Goal: Information Seeking & Learning: Learn about a topic

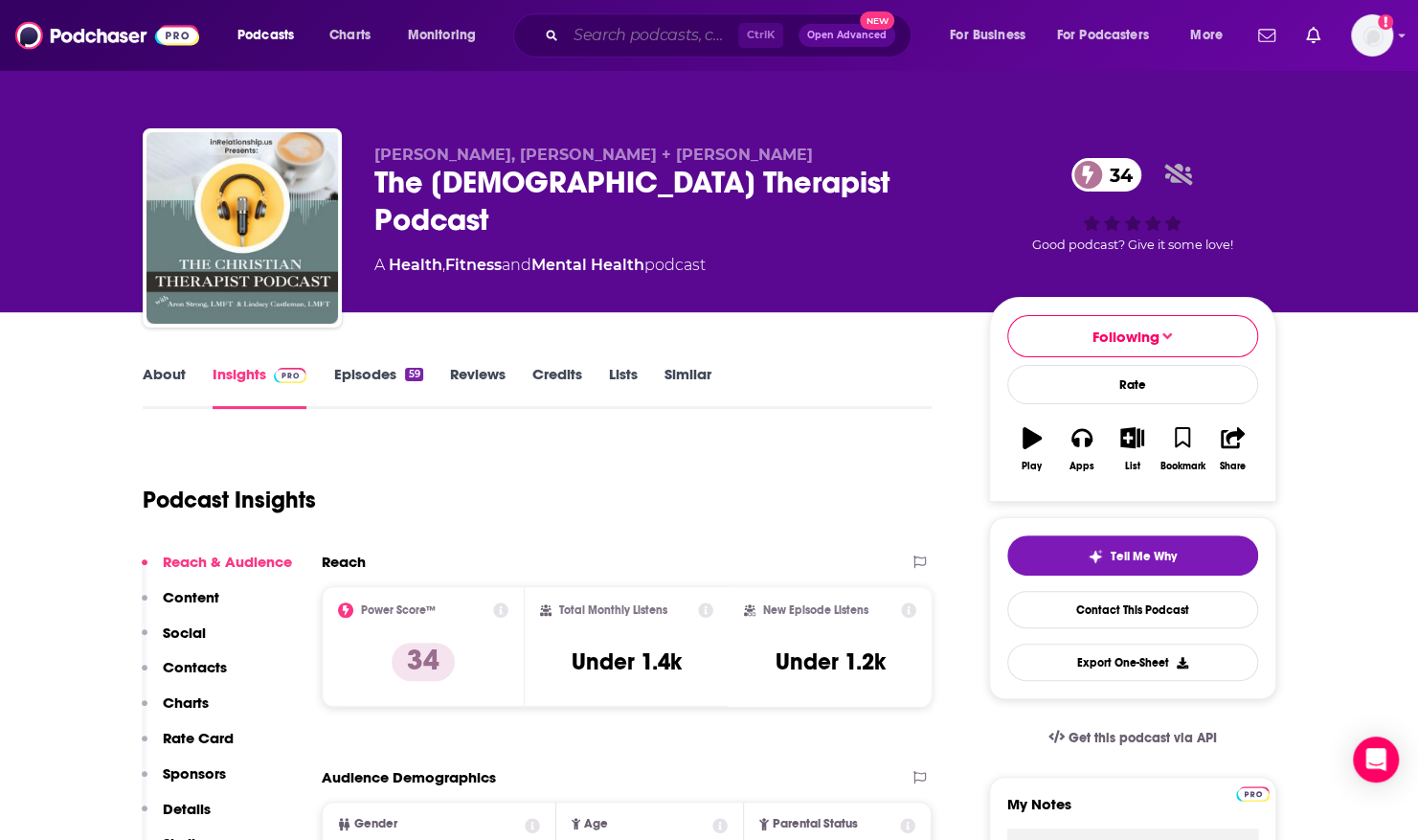
click at [586, 38] on input "Search podcasts, credits, & more..." at bounding box center [652, 35] width 172 height 31
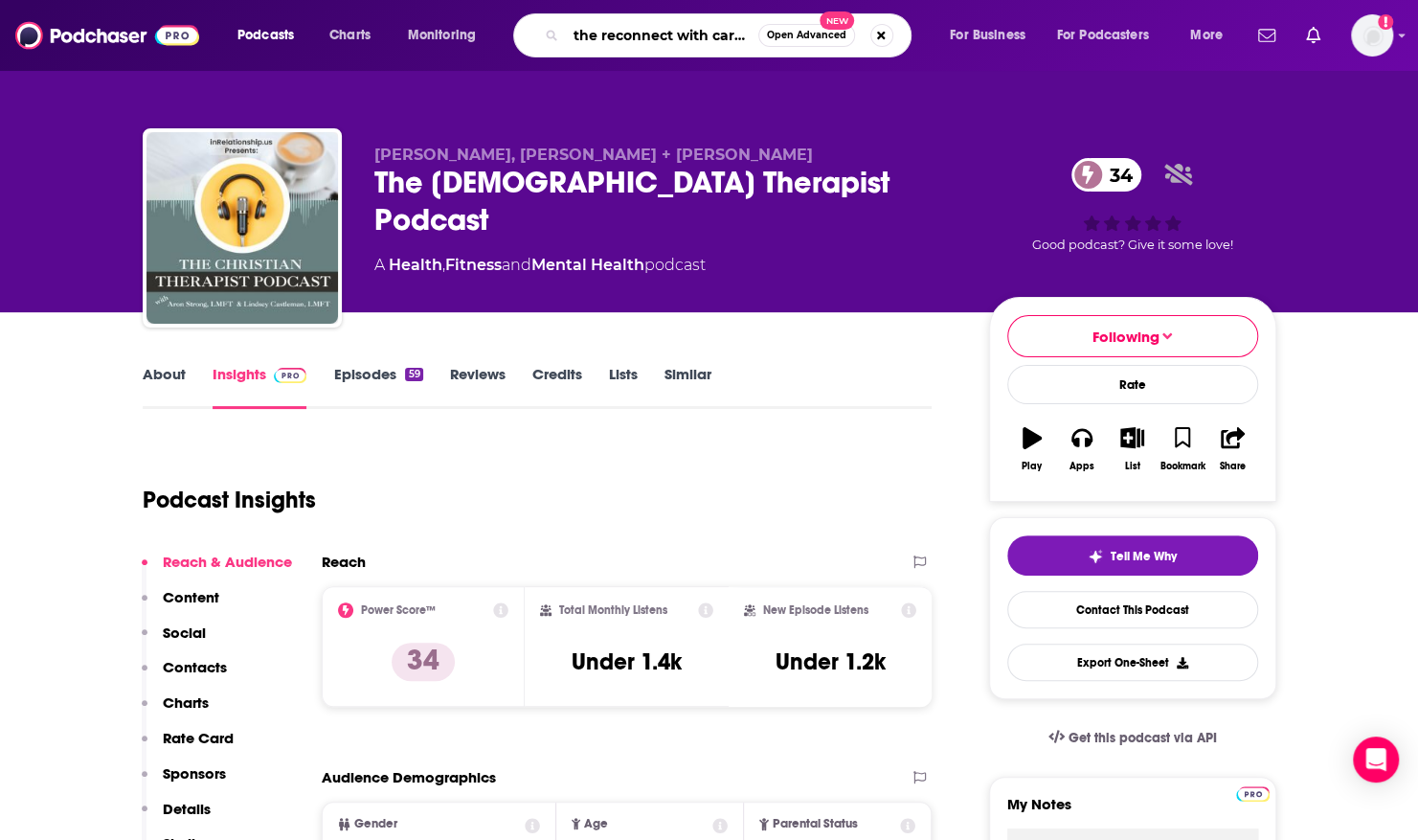
type input "the reconnect with [PERSON_NAME]"
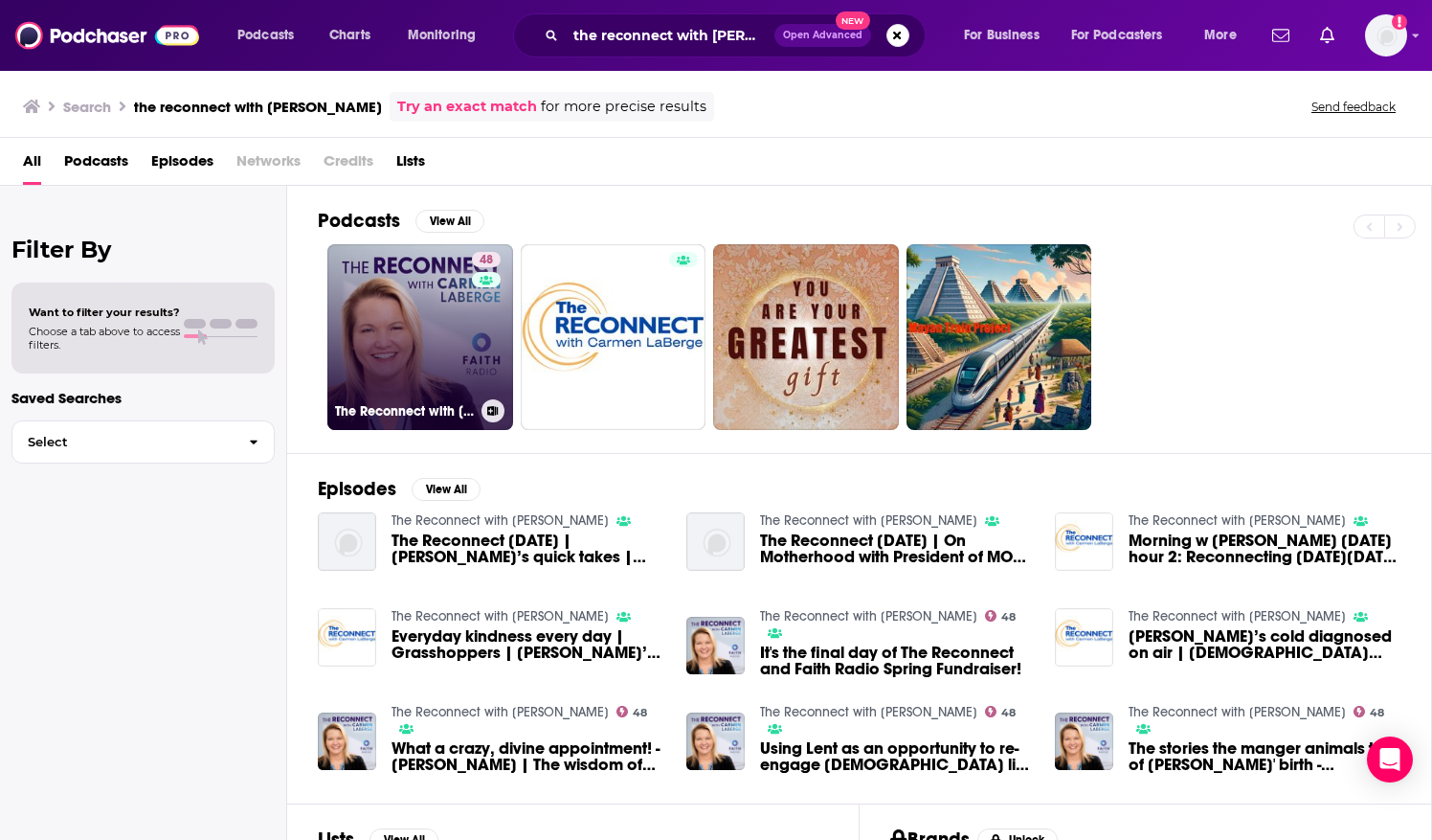
click at [384, 368] on link "48 The Reconnect with [PERSON_NAME]" at bounding box center [421, 337] width 186 height 186
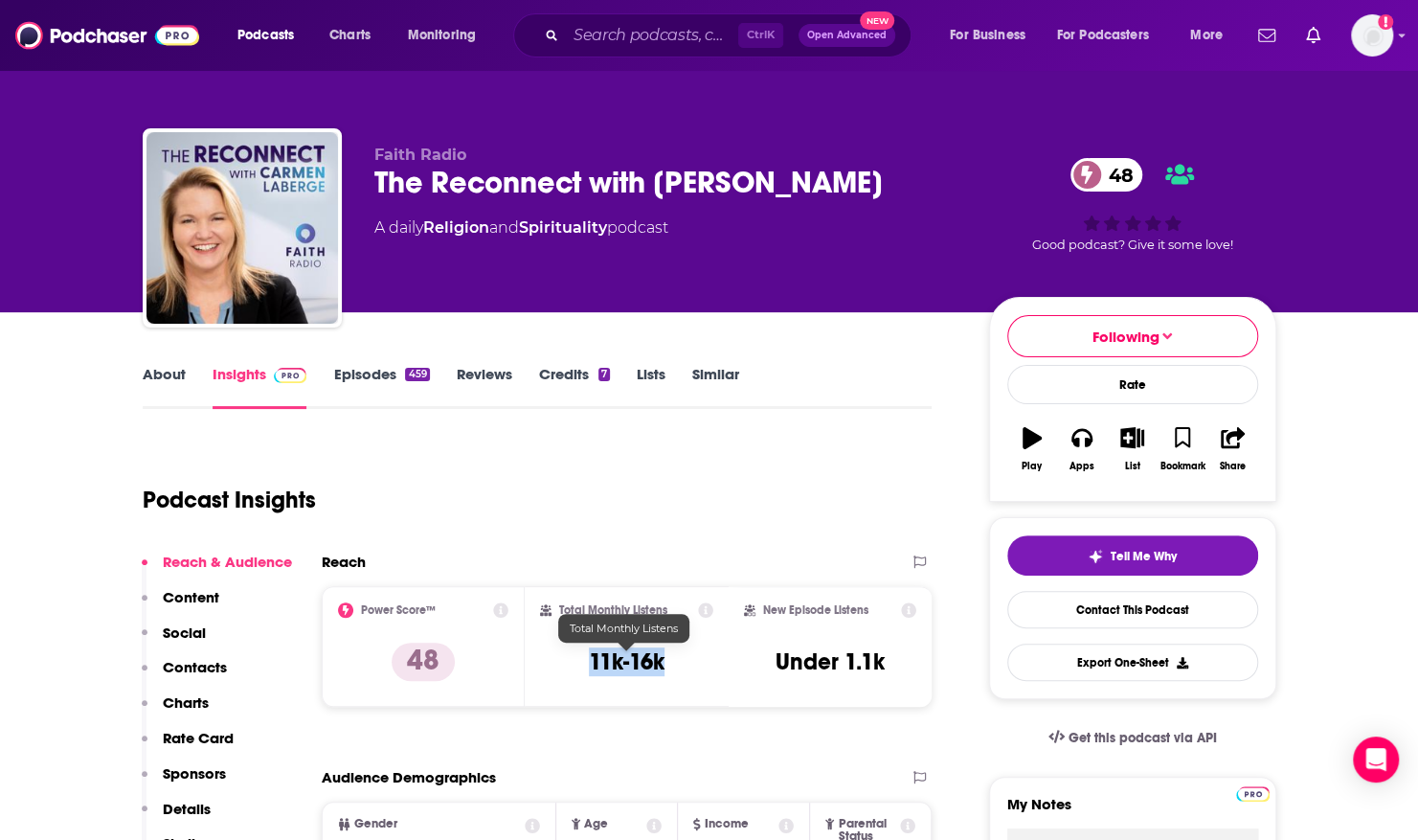
drag, startPoint x: 592, startPoint y: 667, endPoint x: 663, endPoint y: 665, distance: 71.0
click at [663, 665] on h3 "11k-16k" at bounding box center [627, 662] width 76 height 29
copy h3 "11k-16k"
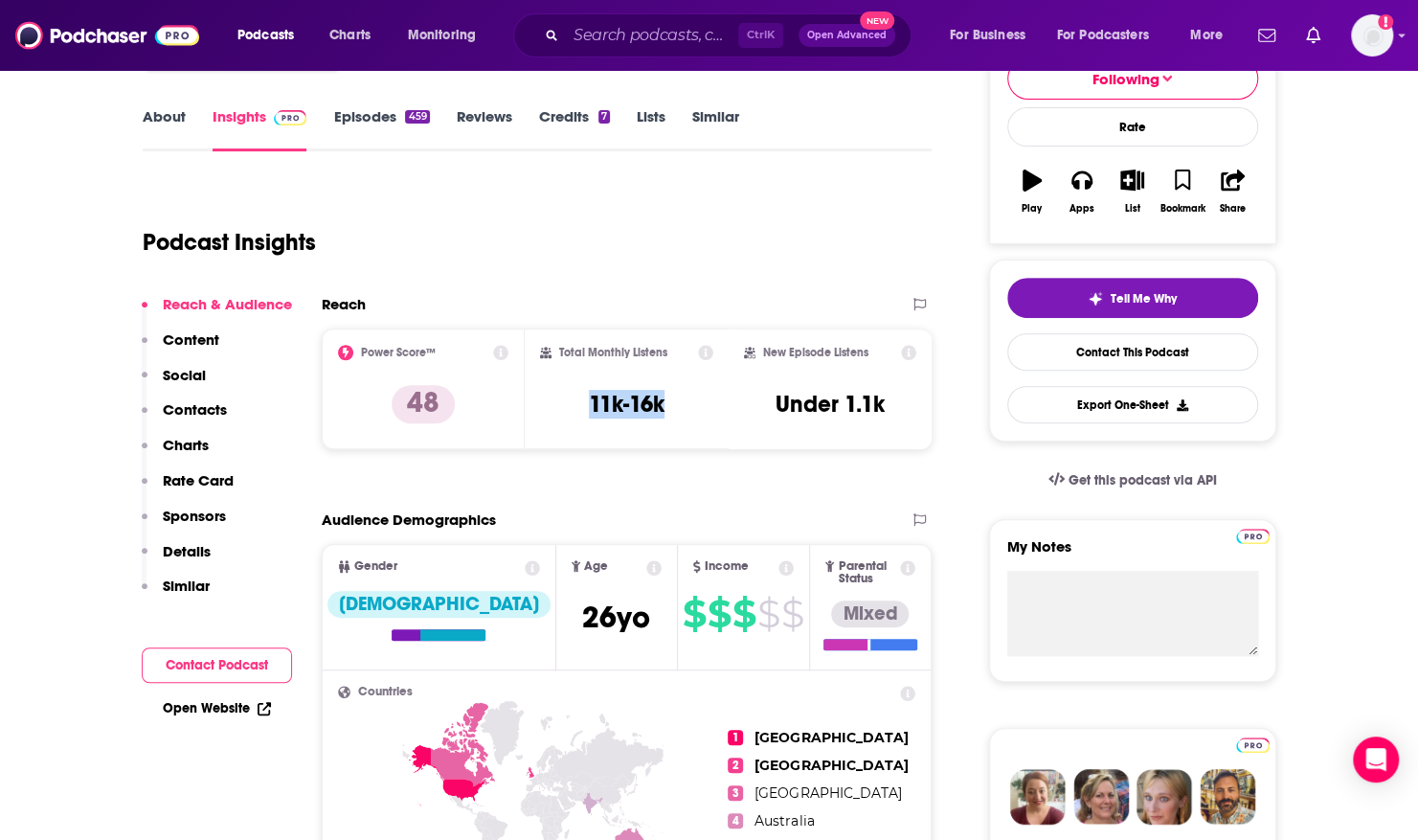
scroll to position [260, 0]
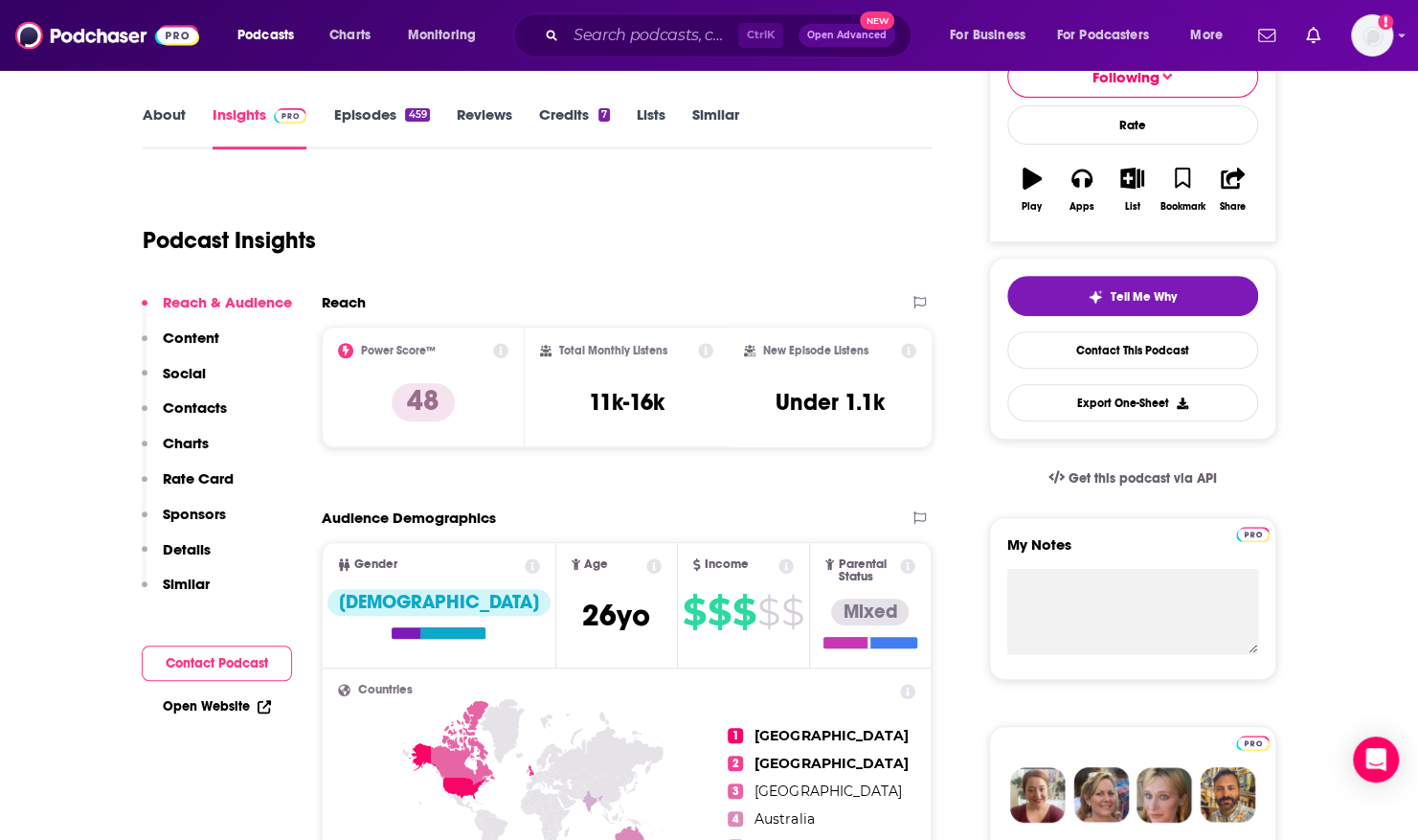
click at [344, 103] on div "About Insights Episodes 459 Reviews Credits 7 Lists Similar" at bounding box center [537, 125] width 790 height 47
click at [354, 113] on link "Episodes 459" at bounding box center [381, 127] width 96 height 44
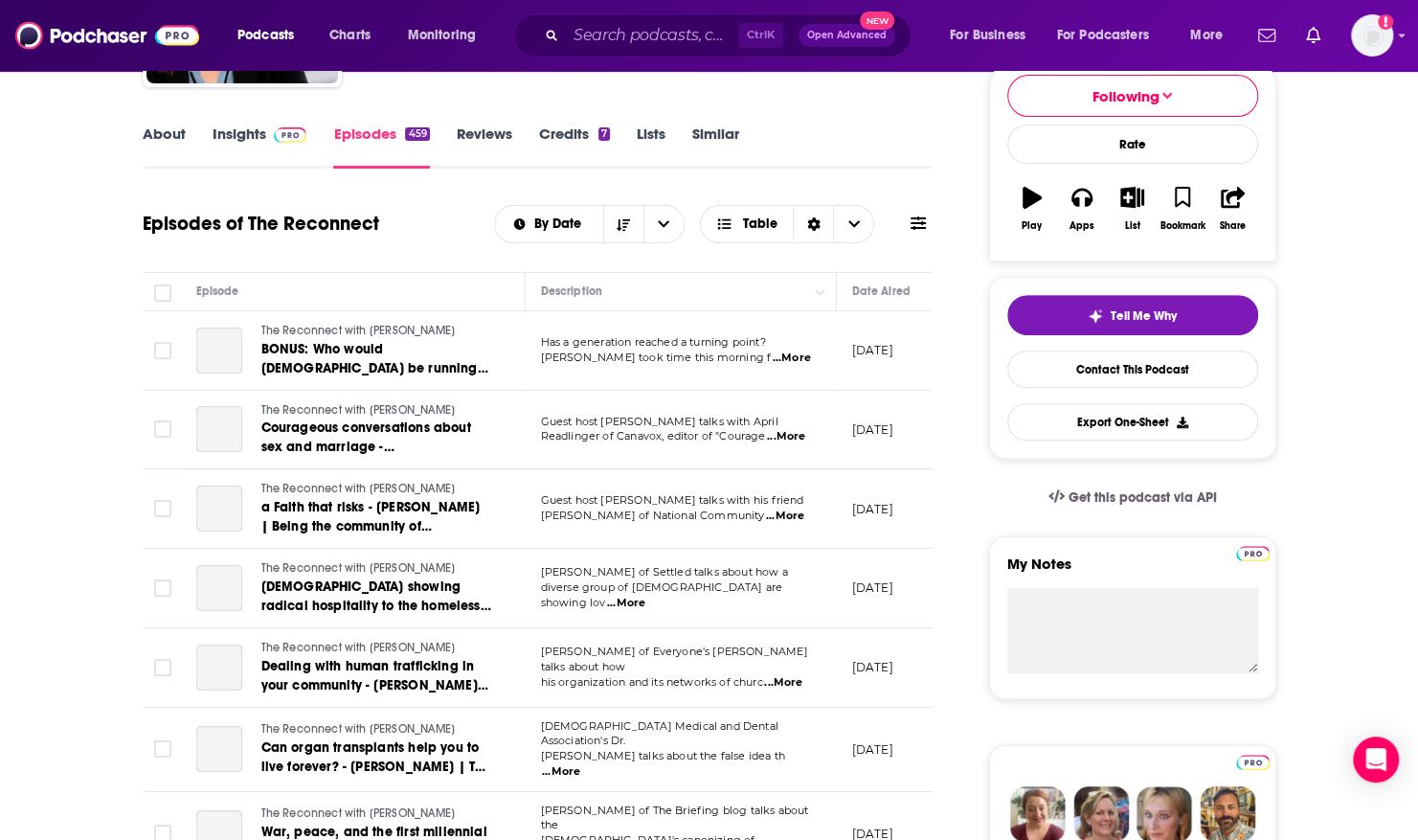
scroll to position [243, 0]
